Goal: Information Seeking & Learning: Learn about a topic

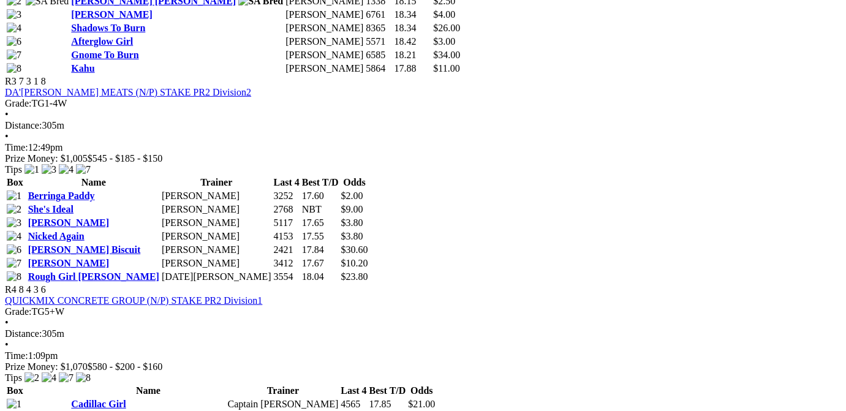
scroll to position [1111, 0]
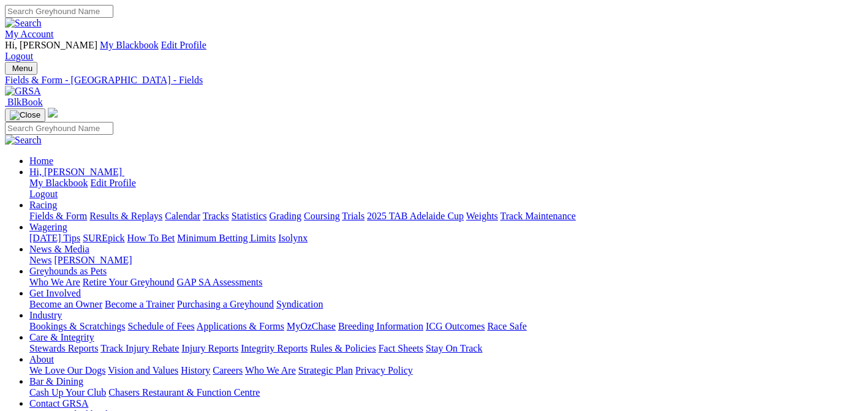
click at [45, 211] on link "Fields & Form" at bounding box center [58, 216] width 58 height 10
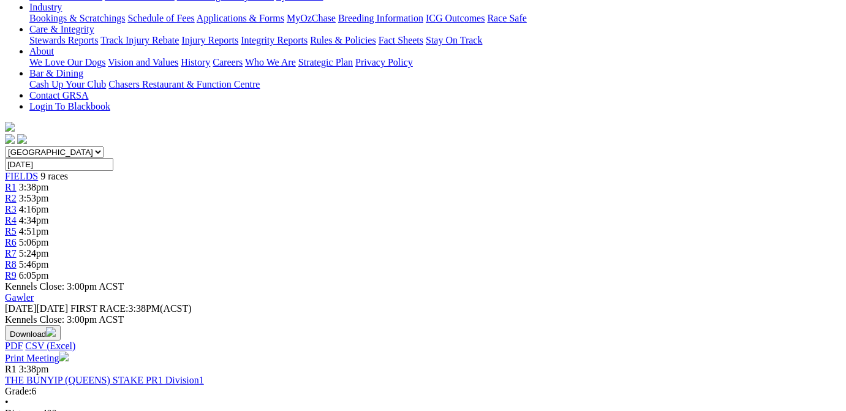
scroll to position [246, 0]
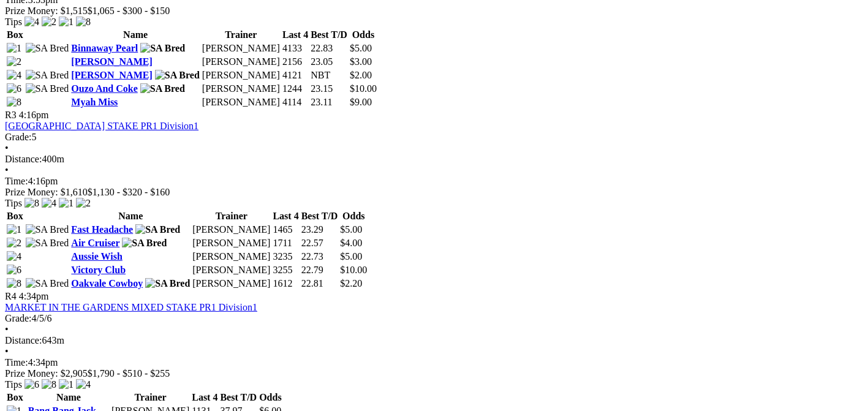
scroll to position [987, 0]
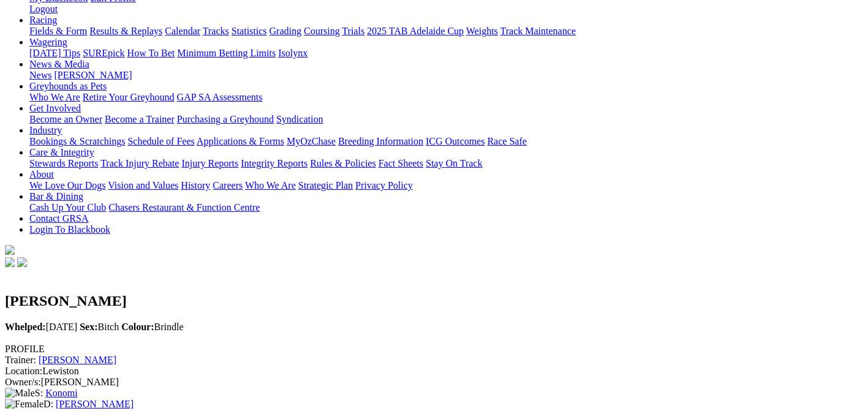
scroll to position [61, 0]
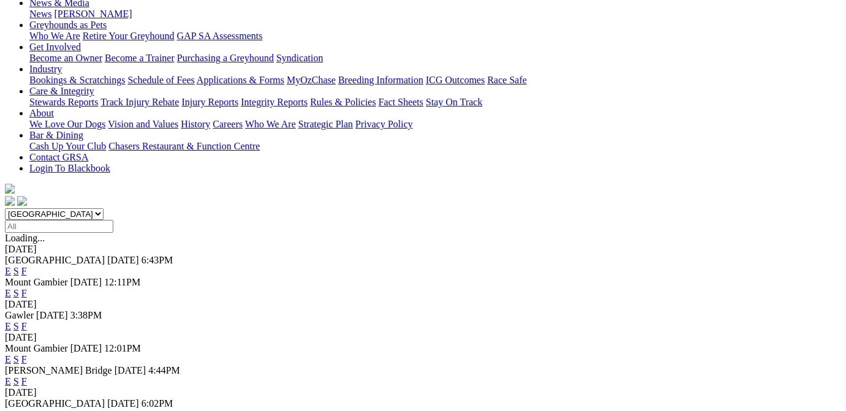
scroll to position [308, 0]
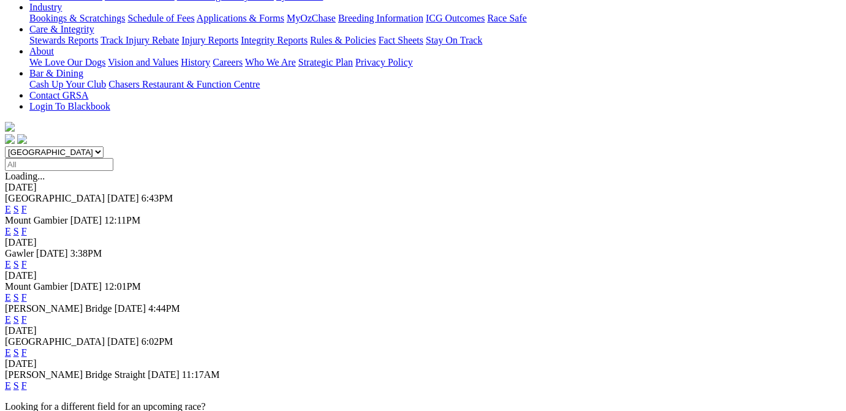
click at [27, 348] on link "F" at bounding box center [24, 353] width 6 height 10
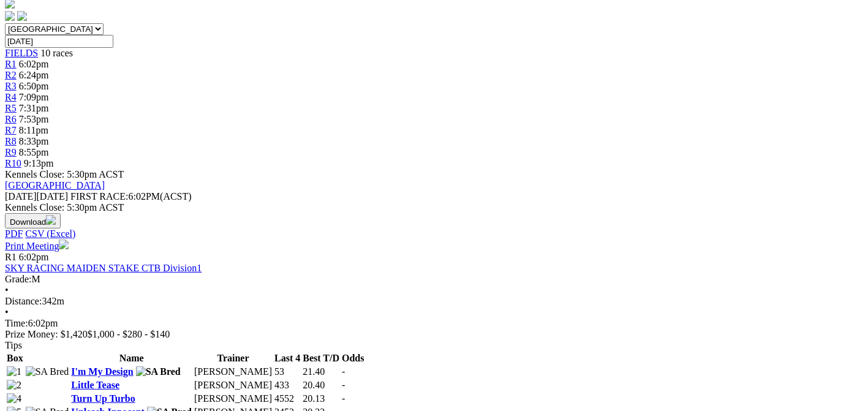
scroll to position [308, 0]
